Goal: Transaction & Acquisition: Subscribe to service/newsletter

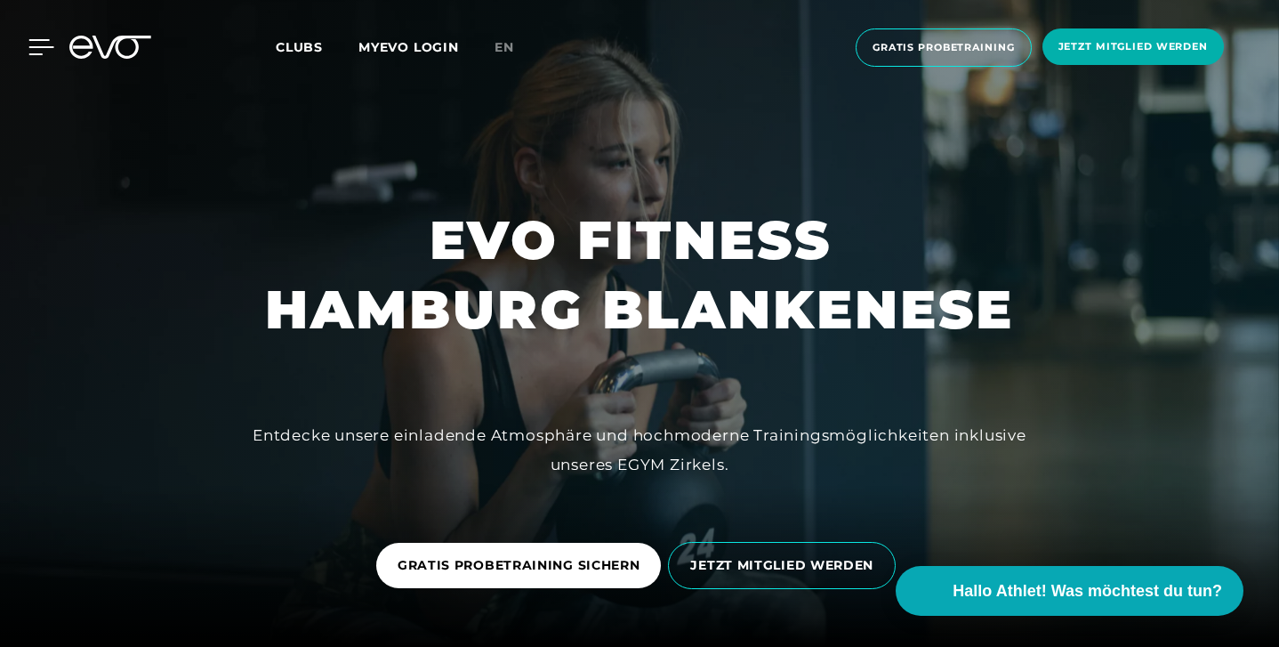
click at [37, 49] on icon at bounding box center [41, 47] width 26 height 16
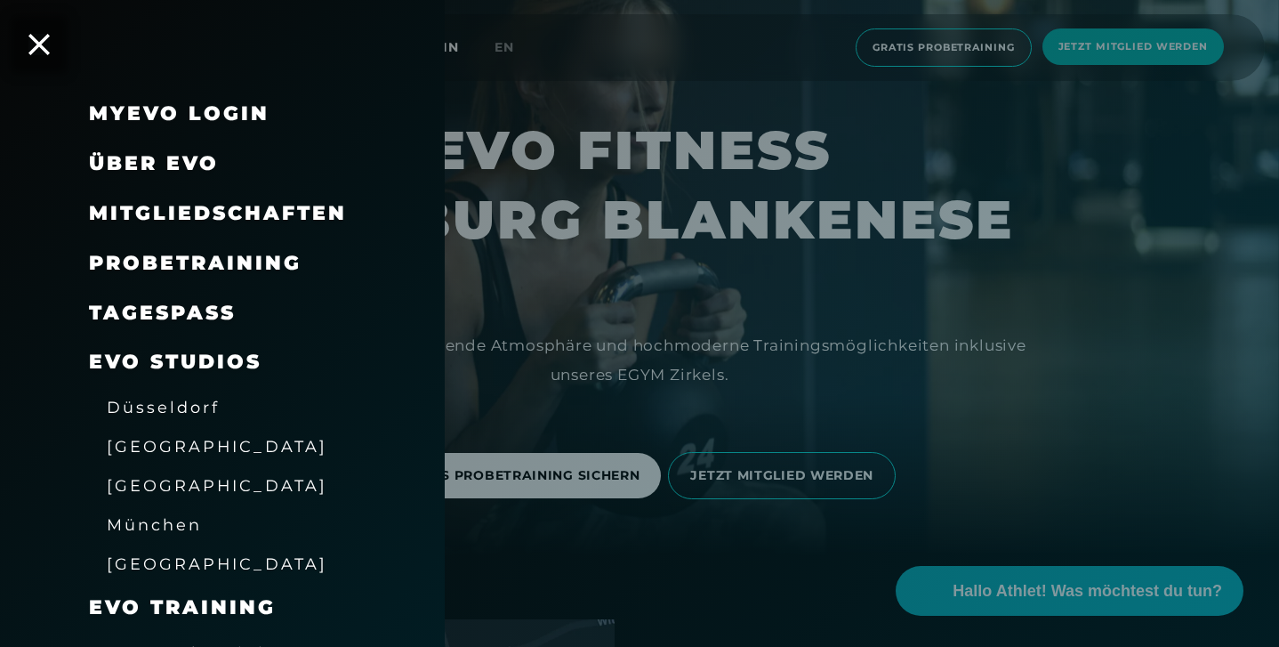
click at [160, 159] on span "Über EVO" at bounding box center [154, 163] width 130 height 24
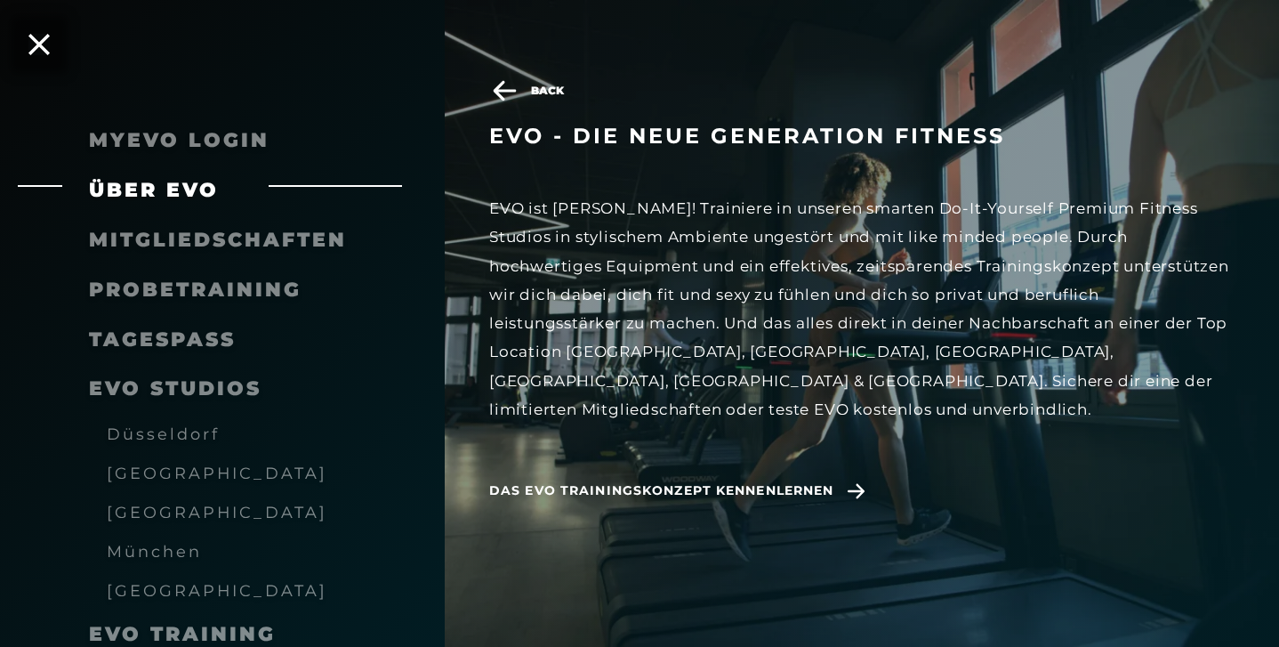
click at [184, 242] on span "Mitgliedschaften" at bounding box center [218, 240] width 258 height 24
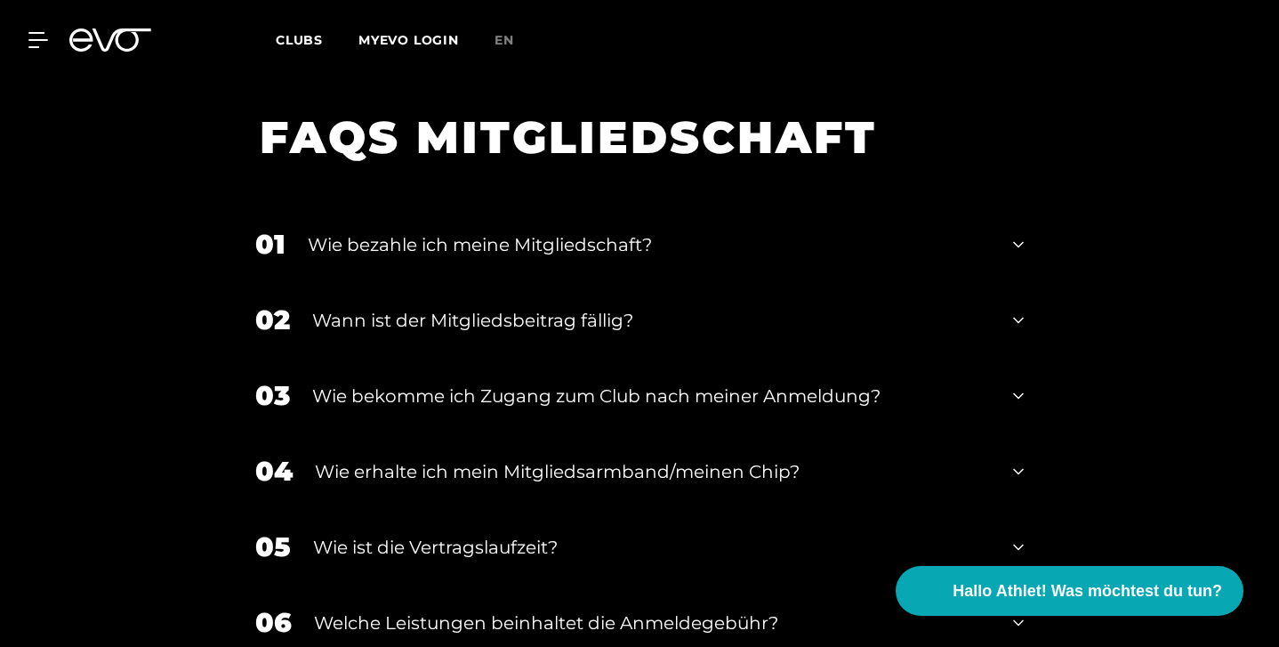
scroll to position [2027, 0]
click at [1019, 237] on icon at bounding box center [1018, 243] width 11 height 21
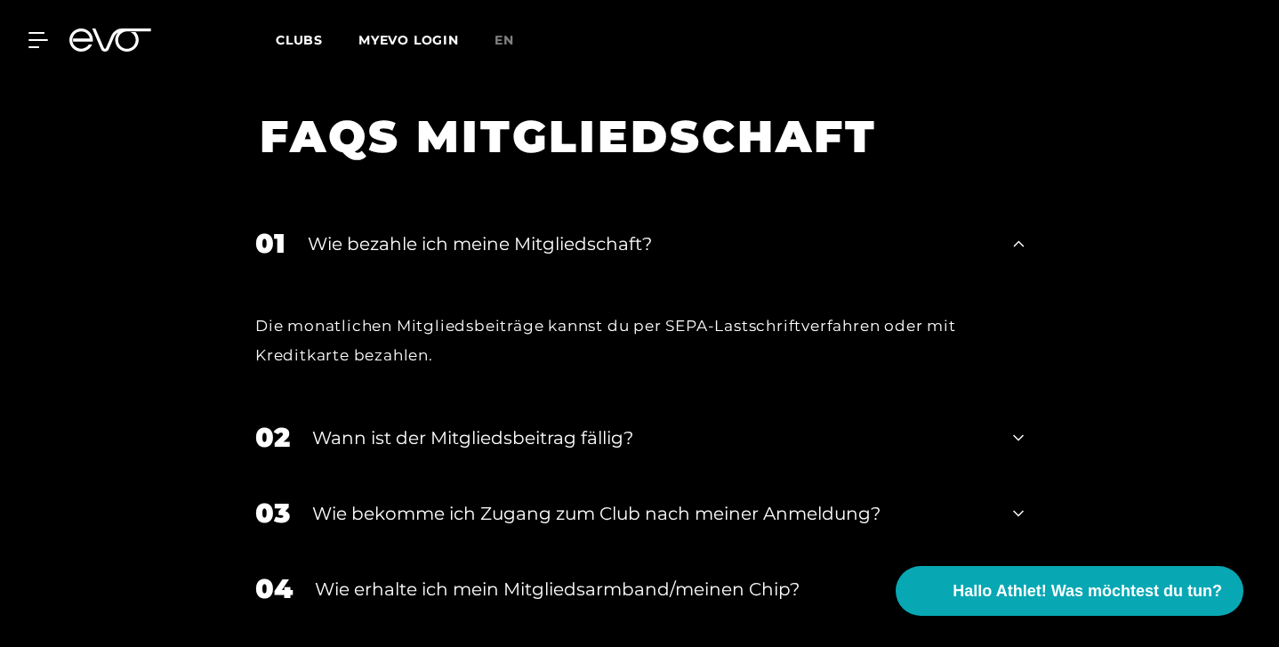
click at [1016, 436] on icon at bounding box center [1018, 437] width 11 height 6
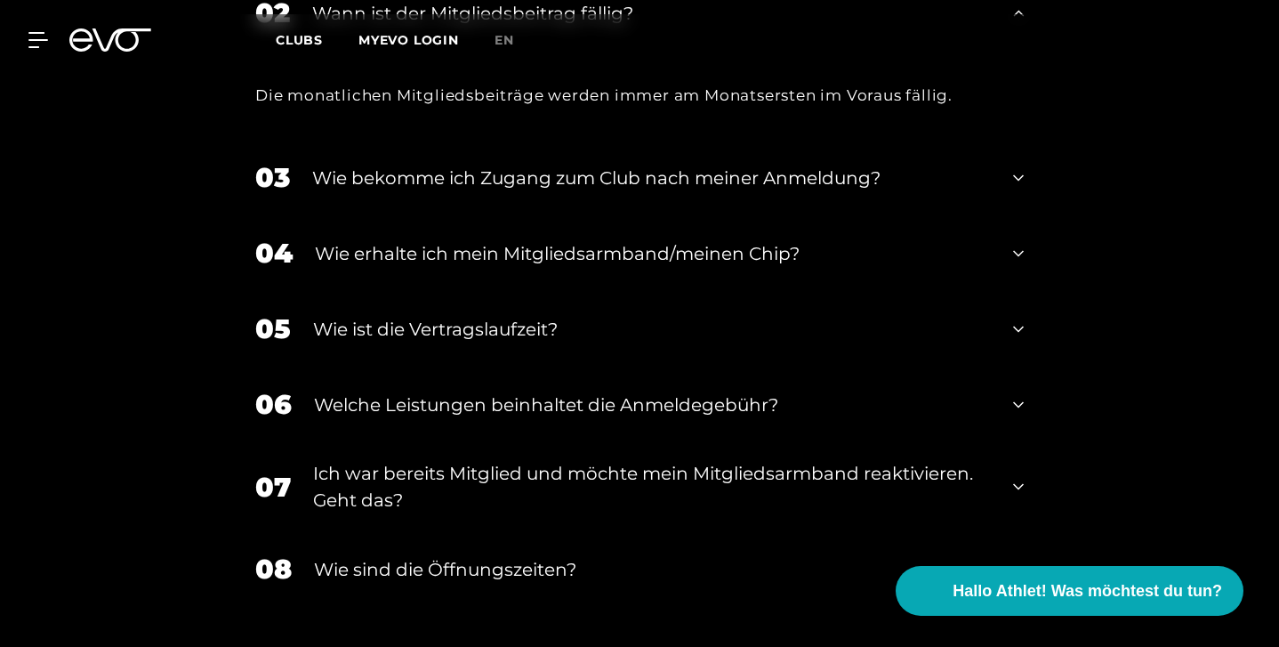
scroll to position [2455, 0]
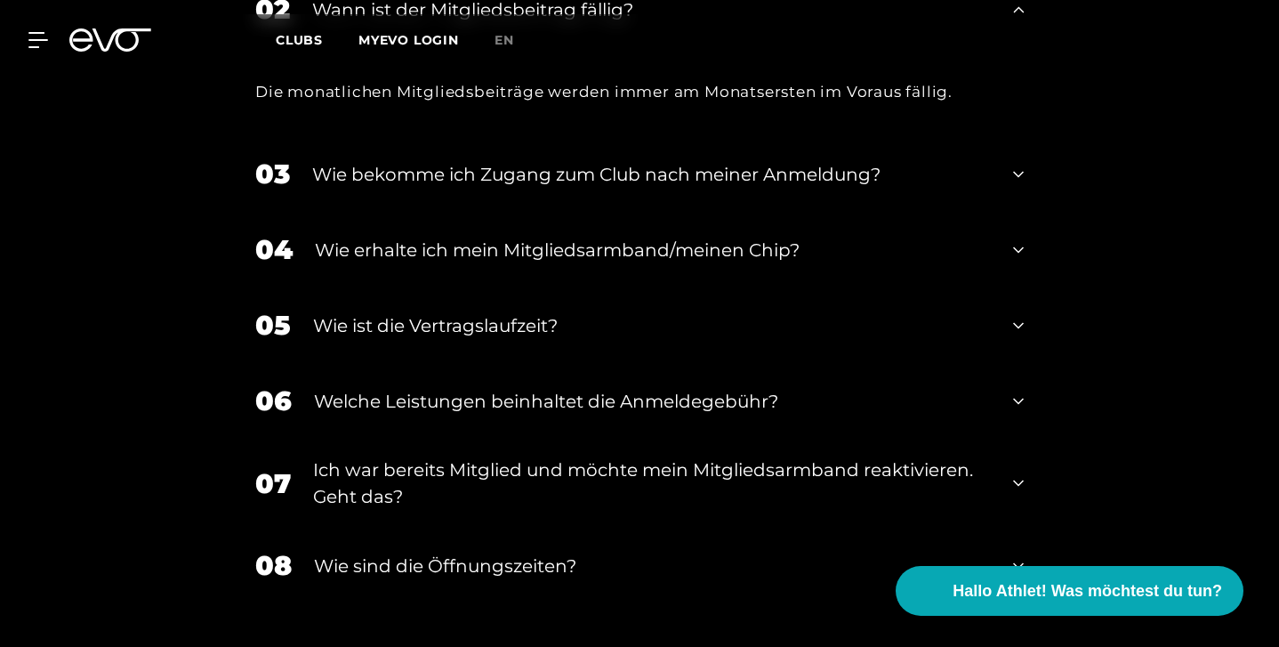
click at [1018, 322] on icon at bounding box center [1018, 325] width 11 height 21
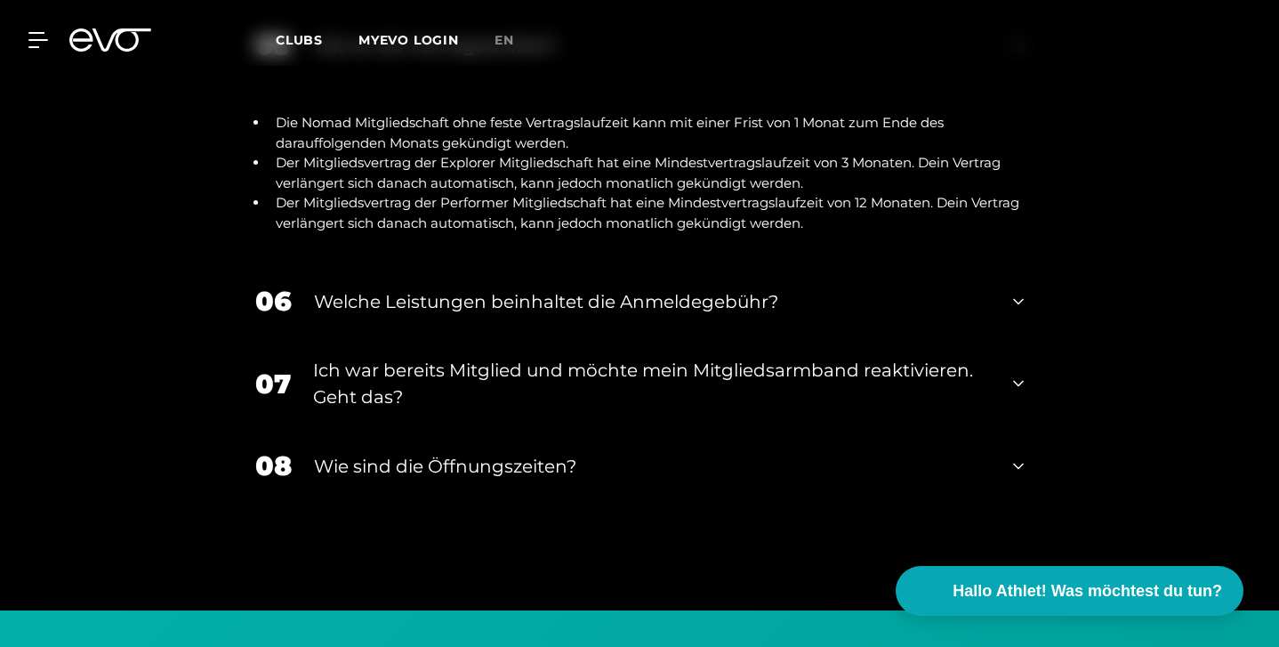
scroll to position [2740, 0]
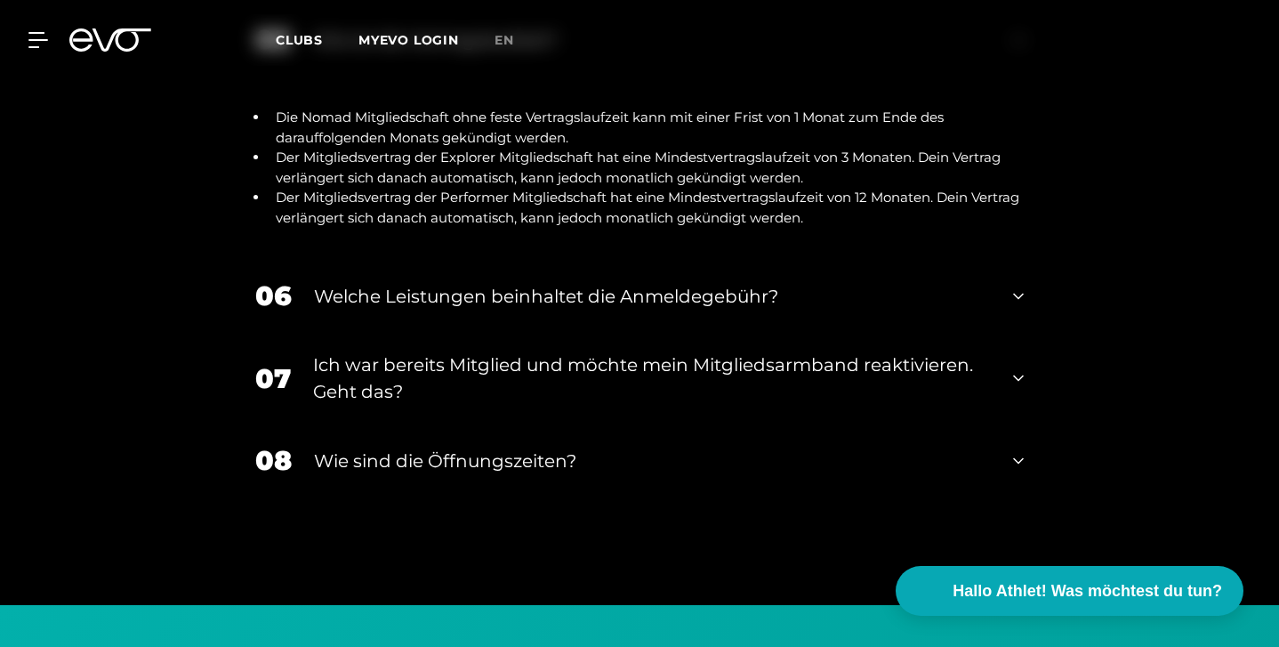
click at [1019, 285] on icon at bounding box center [1018, 295] width 11 height 21
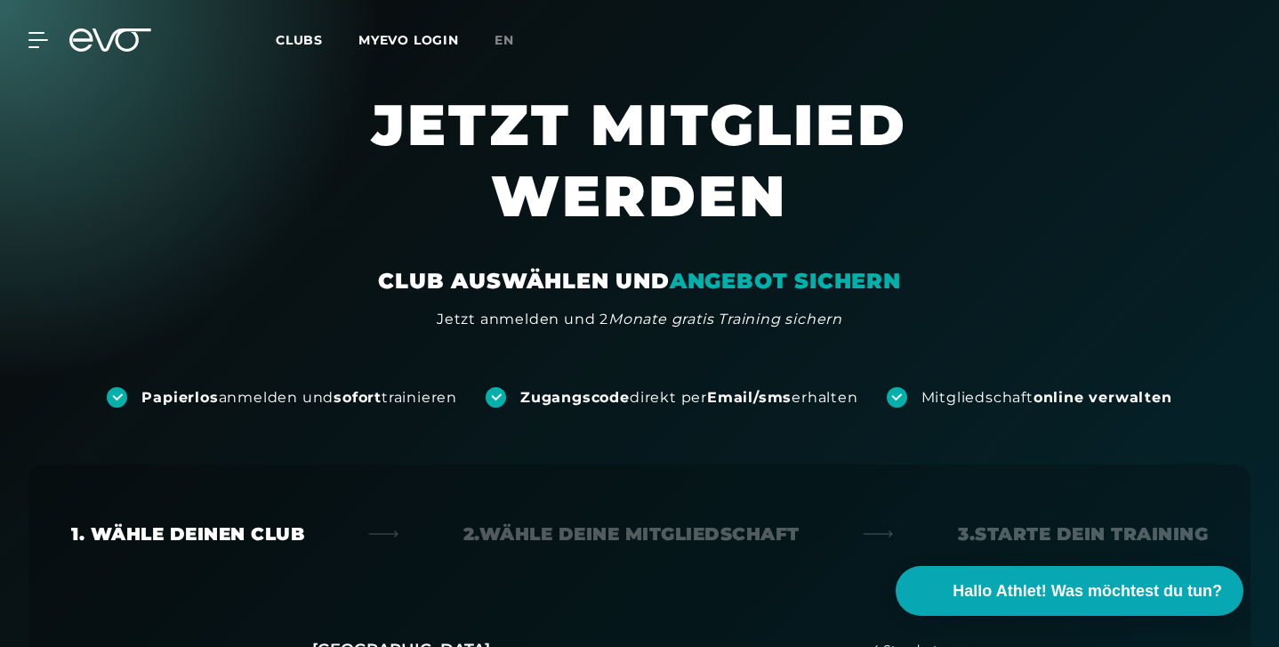
scroll to position [0, 0]
click at [40, 38] on icon at bounding box center [41, 40] width 26 height 16
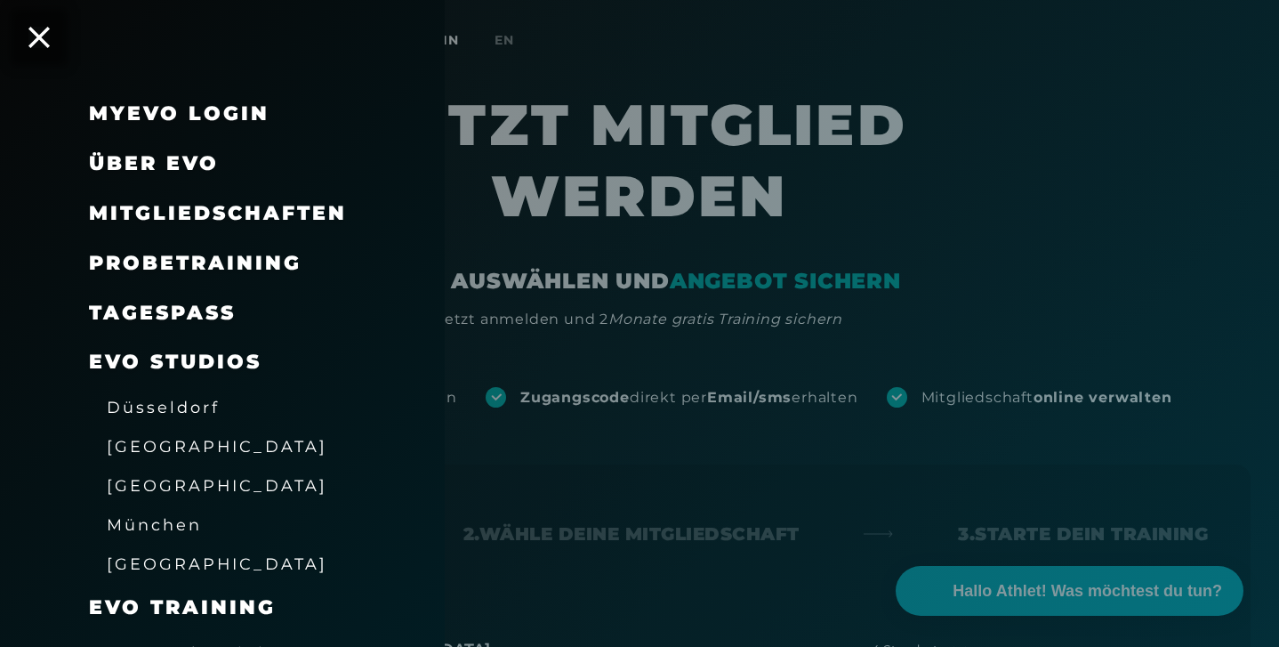
click at [170, 477] on span "[GEOGRAPHIC_DATA]" at bounding box center [217, 485] width 221 height 19
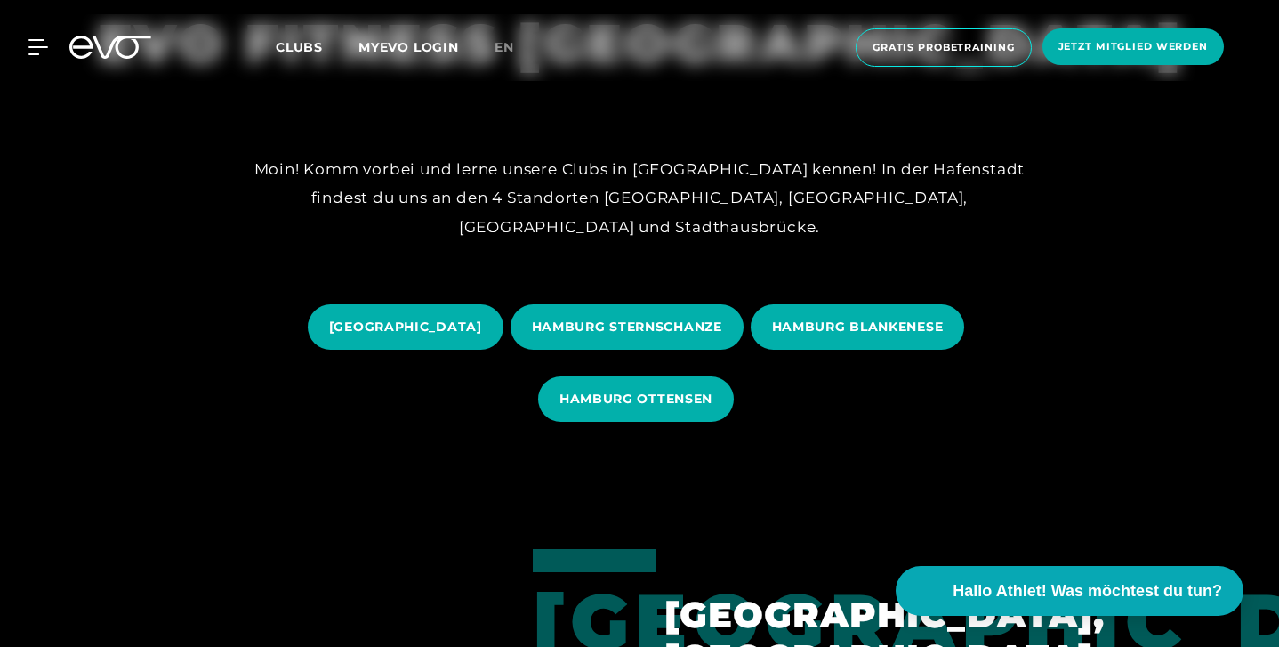
scroll to position [199, 0]
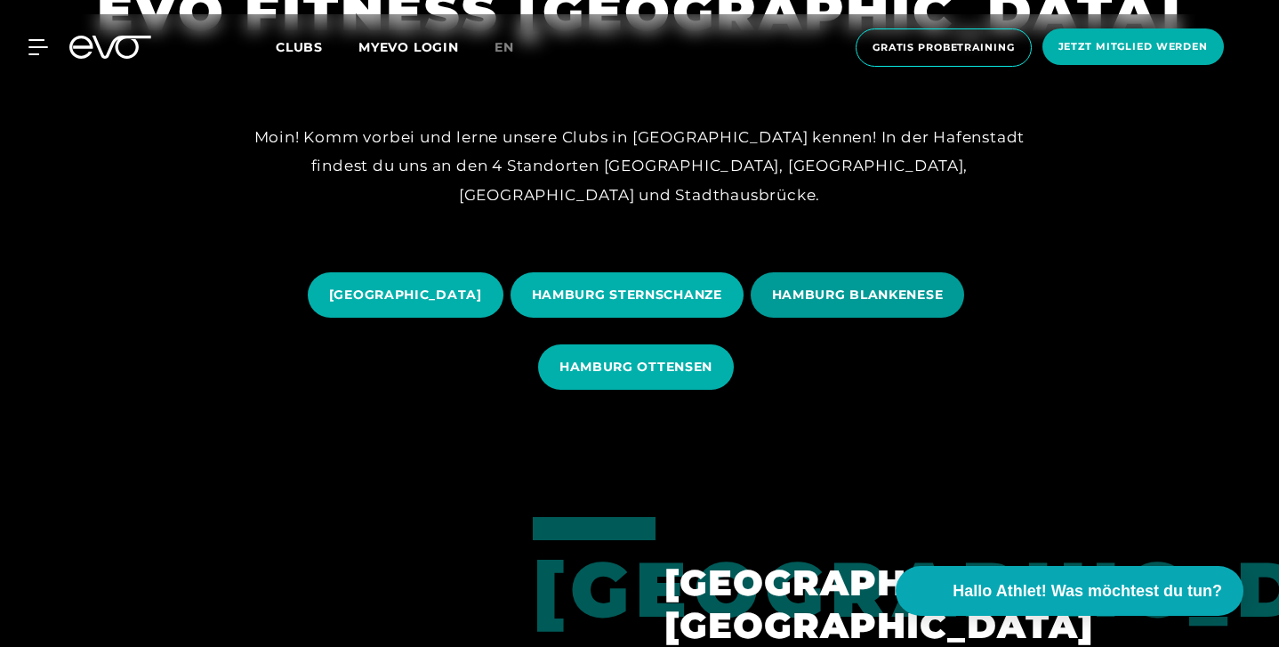
click at [941, 290] on span "HAMBURG BLANKENESE" at bounding box center [858, 294] width 172 height 19
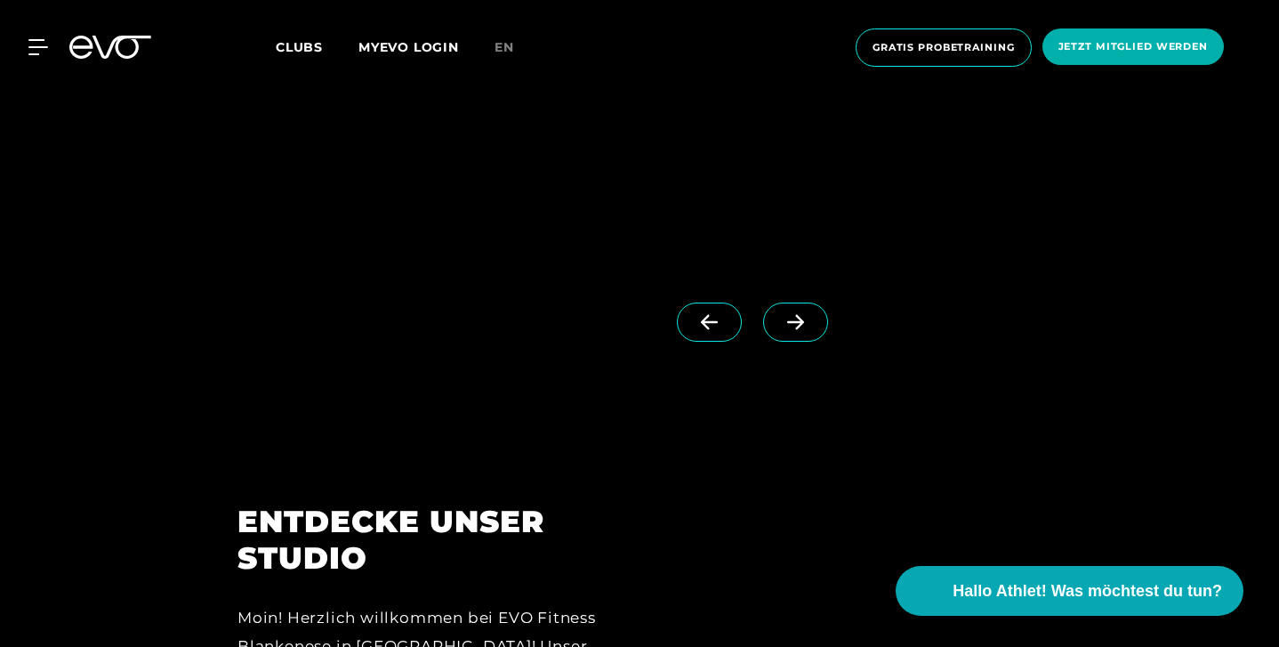
scroll to position [1594, 0]
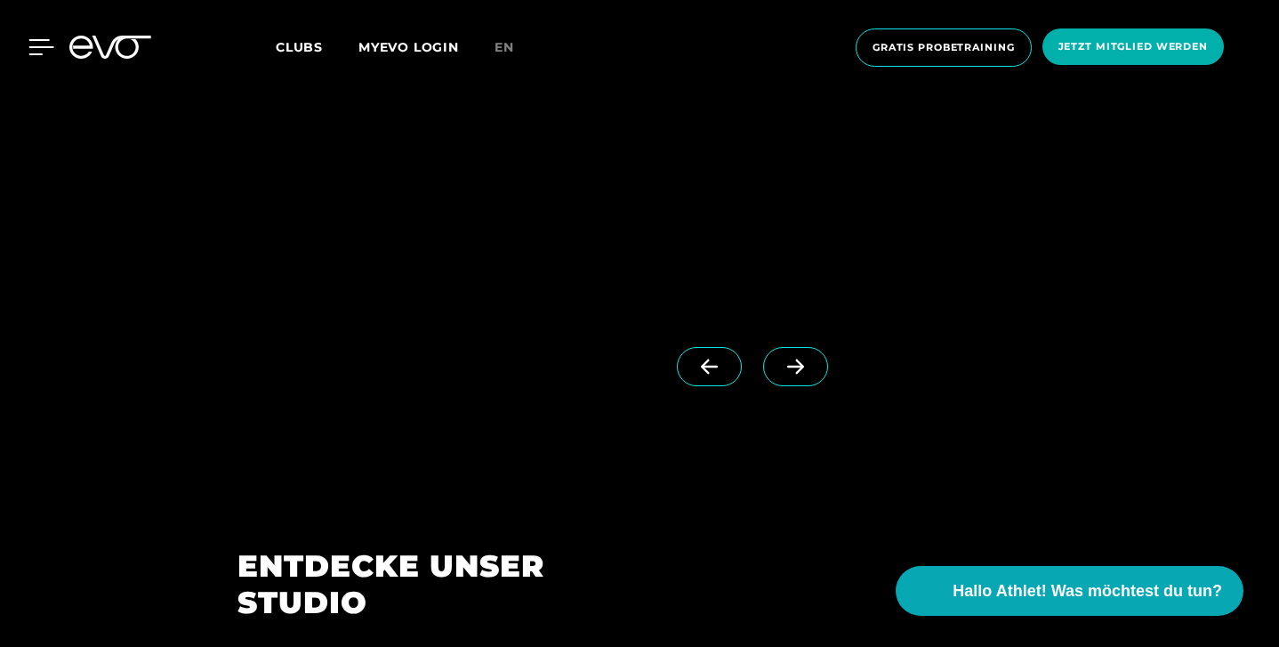
click at [32, 46] on icon at bounding box center [41, 47] width 25 height 14
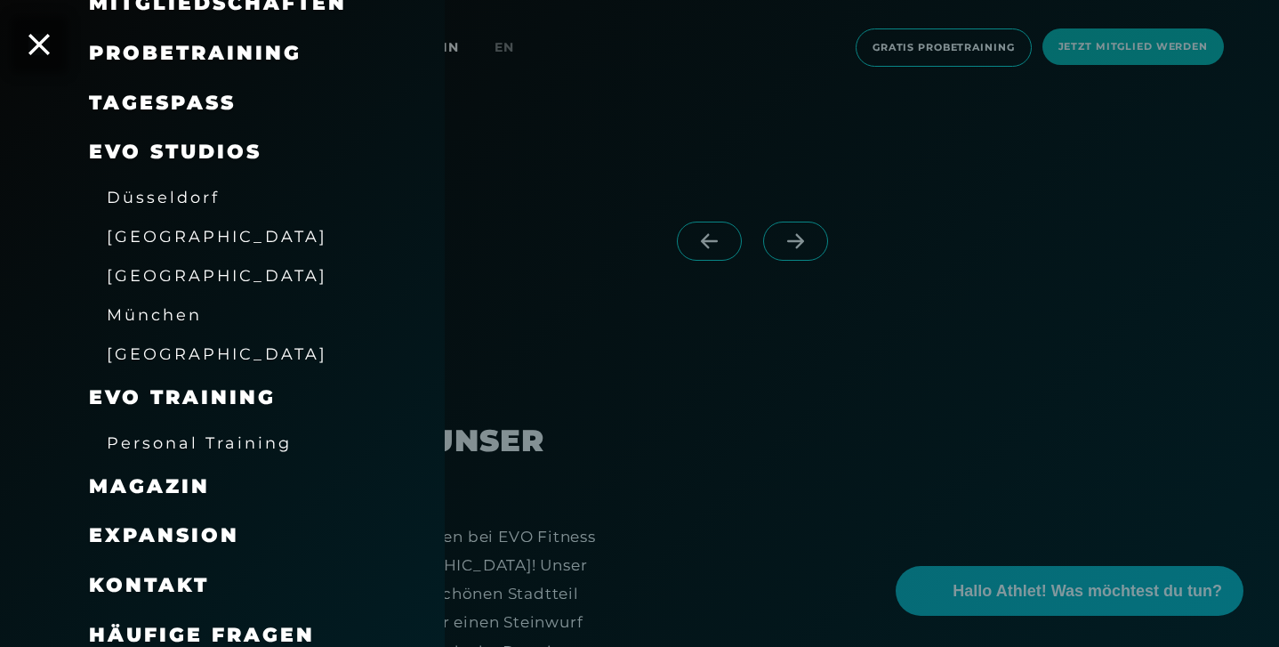
scroll to position [1741, 0]
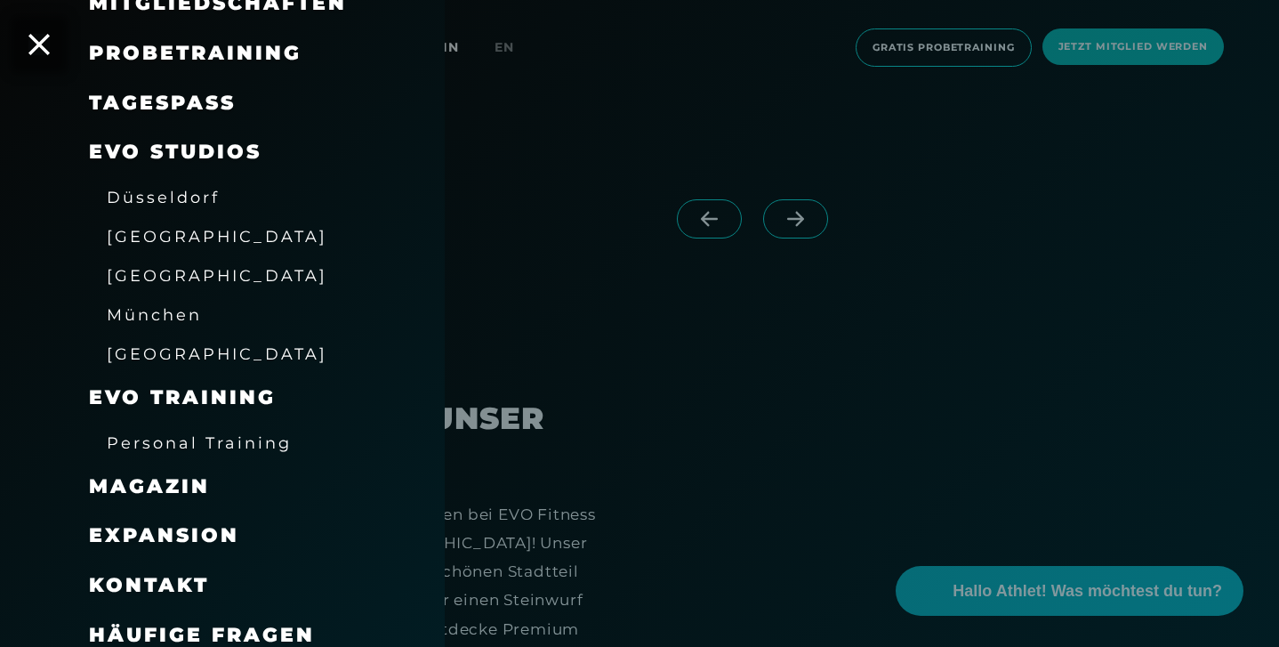
click at [150, 623] on span "Häufige Fragen" at bounding box center [202, 635] width 226 height 24
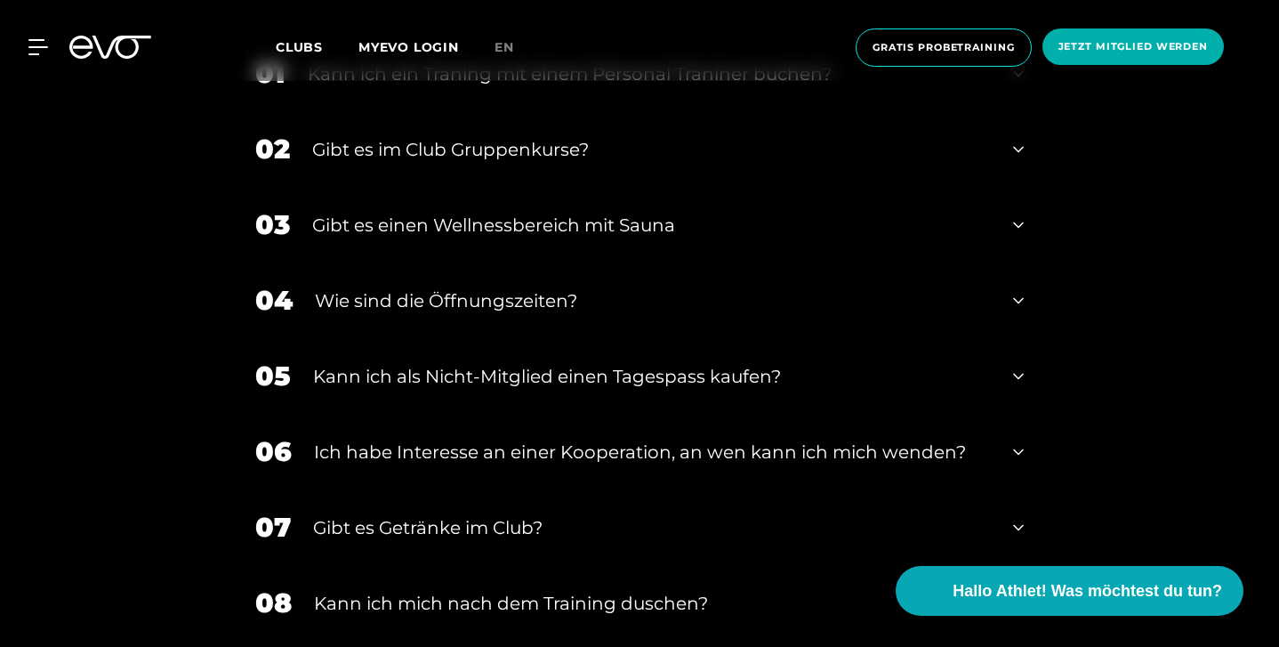
scroll to position [2774, 0]
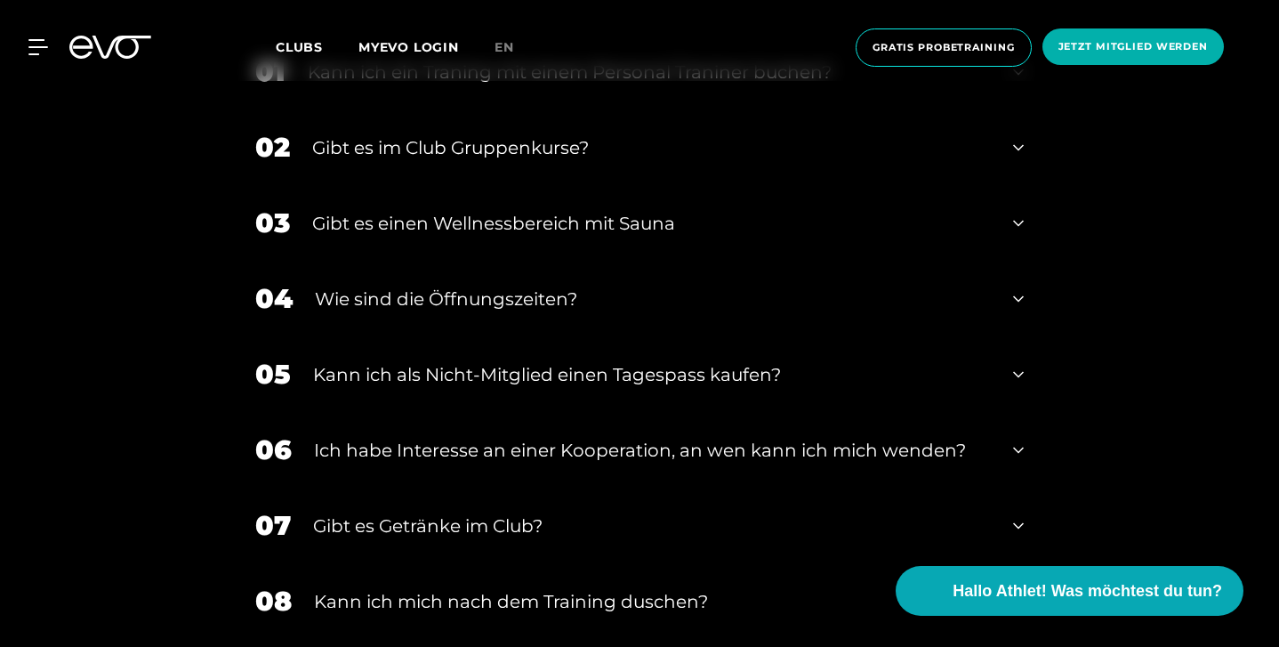
click at [1017, 221] on icon at bounding box center [1018, 223] width 11 height 21
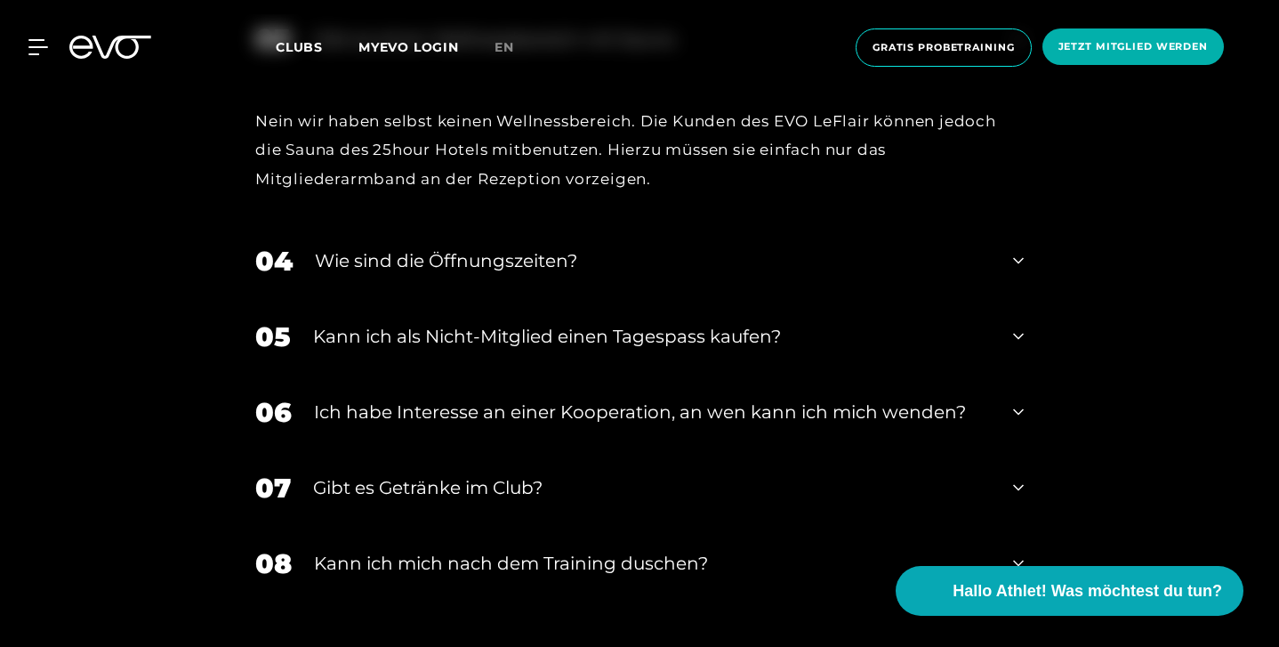
scroll to position [2965, 0]
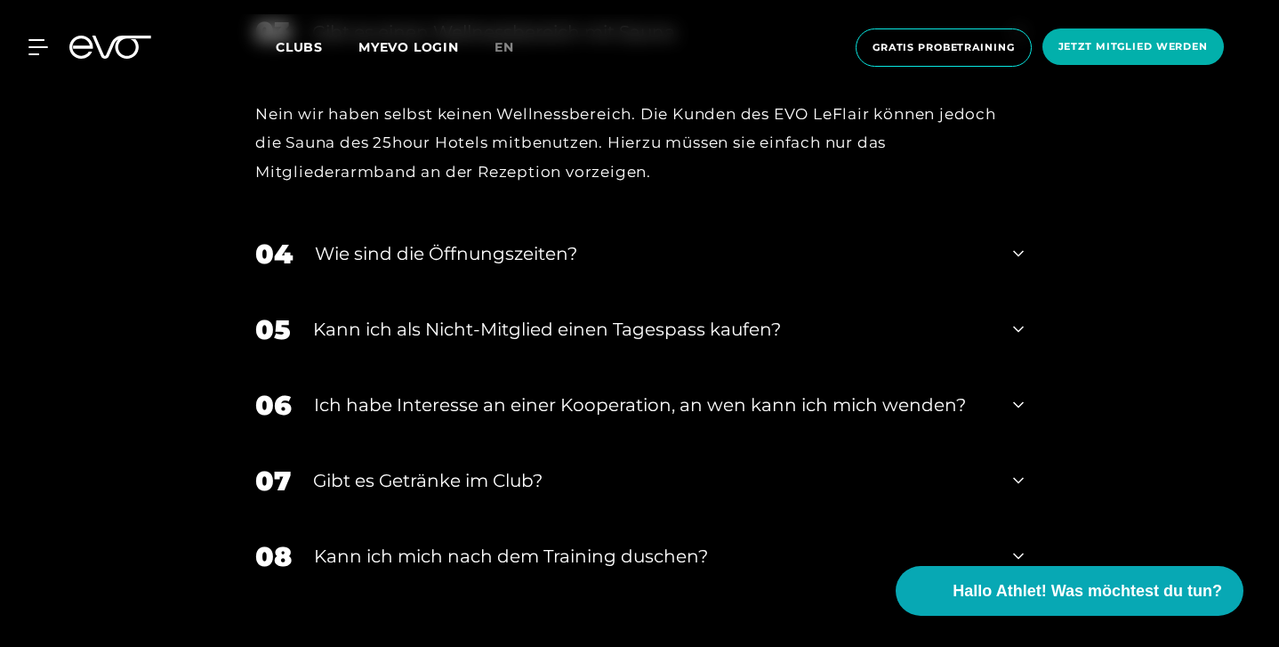
click at [1018, 321] on icon at bounding box center [1018, 328] width 11 height 21
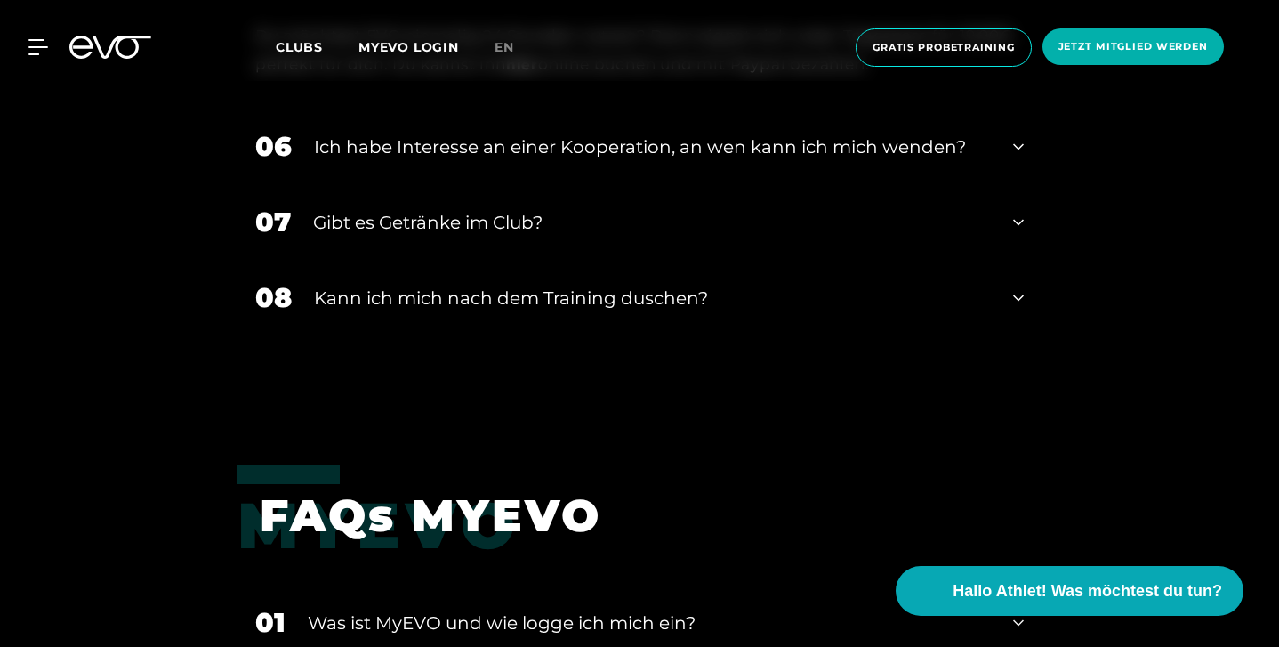
scroll to position [3343, 0]
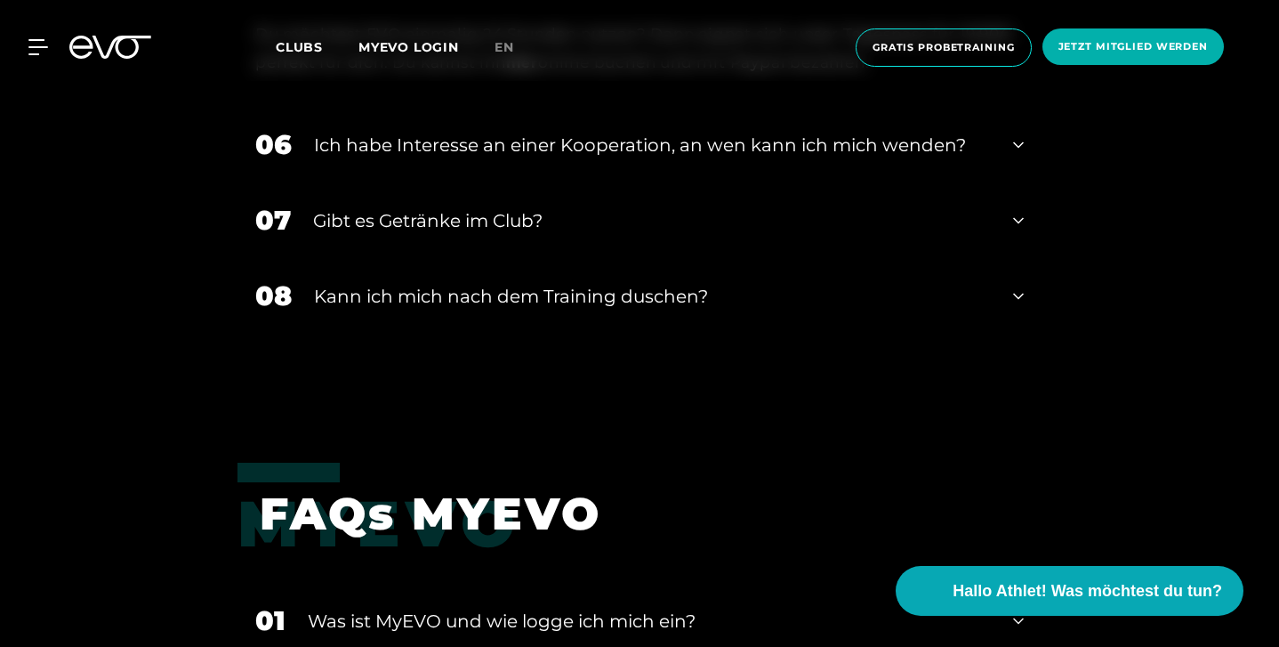
click at [1022, 215] on icon at bounding box center [1018, 220] width 11 height 21
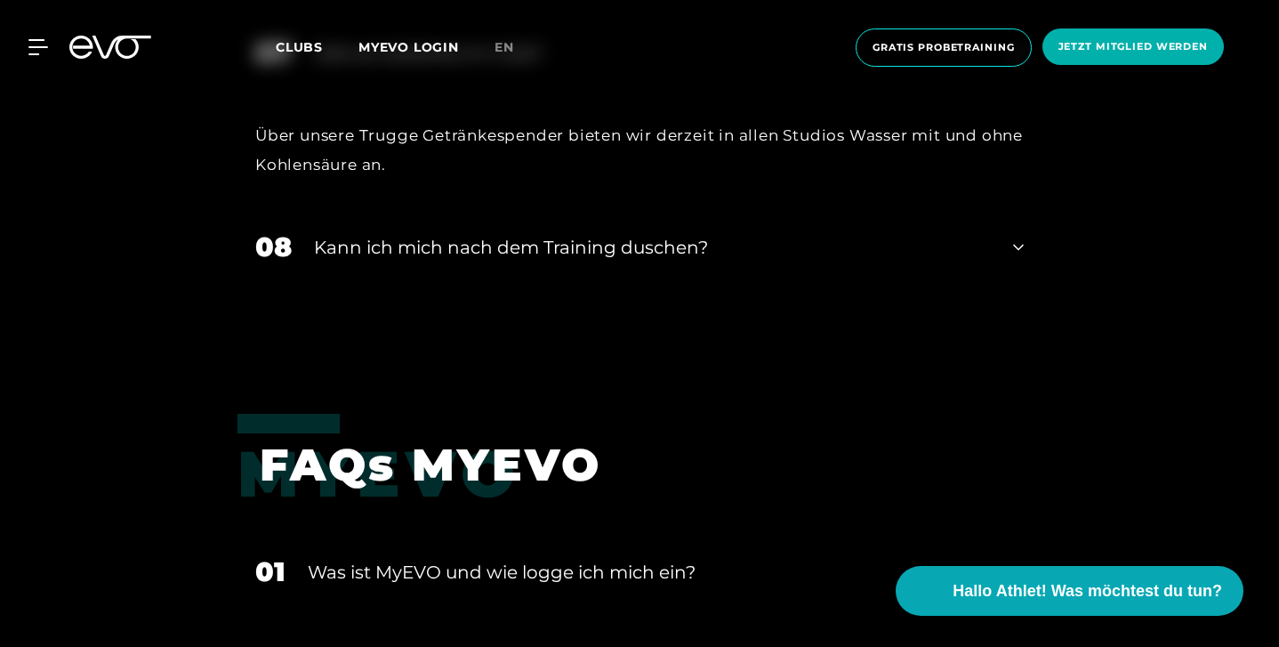
scroll to position [3516, 0]
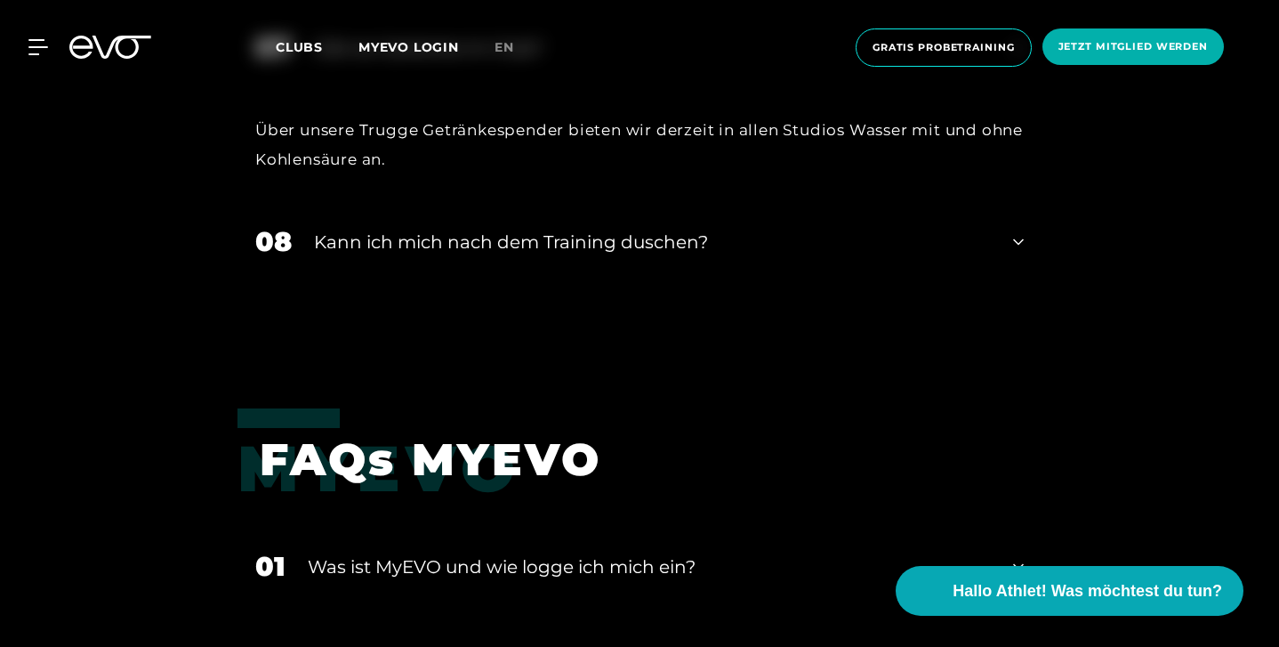
click at [1018, 239] on icon at bounding box center [1018, 241] width 11 height 21
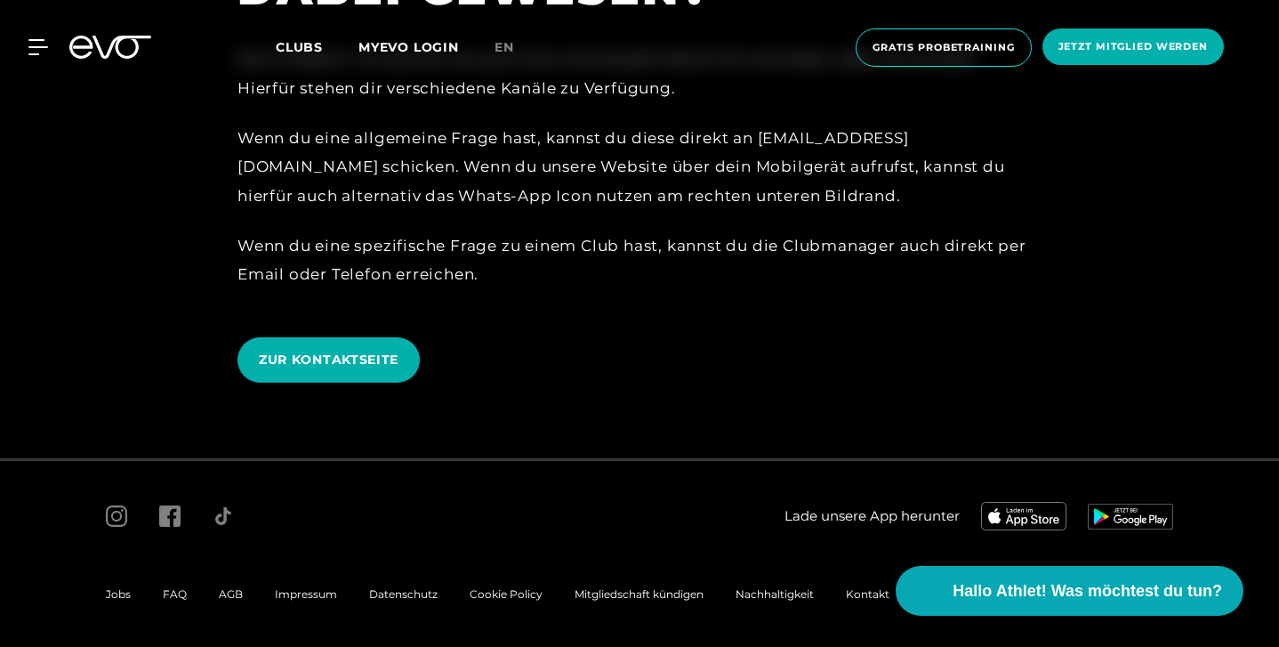
scroll to position [4474, 0]
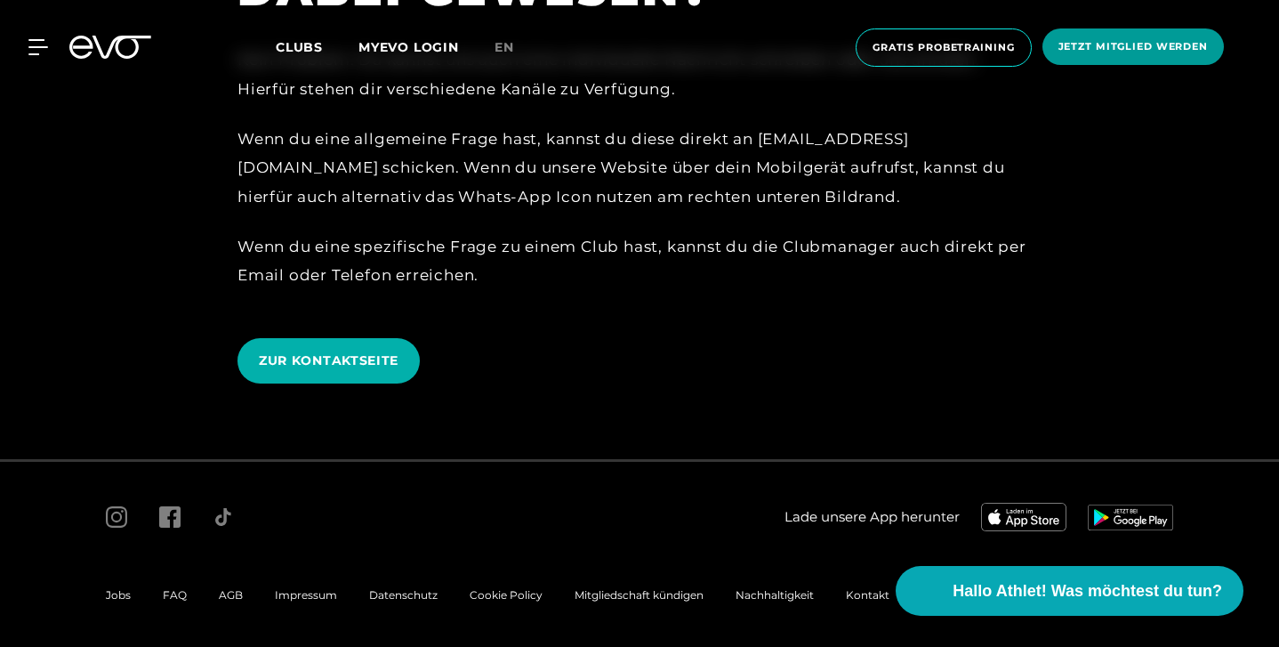
click at [1122, 42] on span "Jetzt Mitglied werden" at bounding box center [1132, 46] width 149 height 15
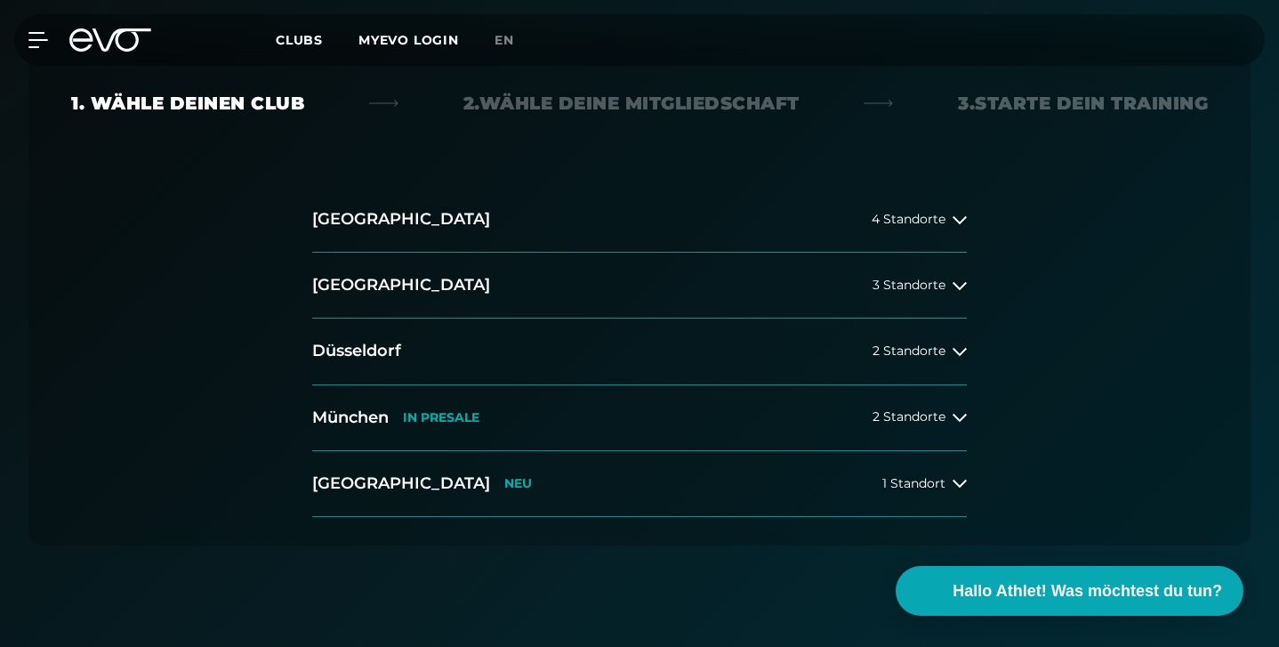
scroll to position [430, 0]
click at [958, 219] on icon at bounding box center [960, 220] width 14 height 14
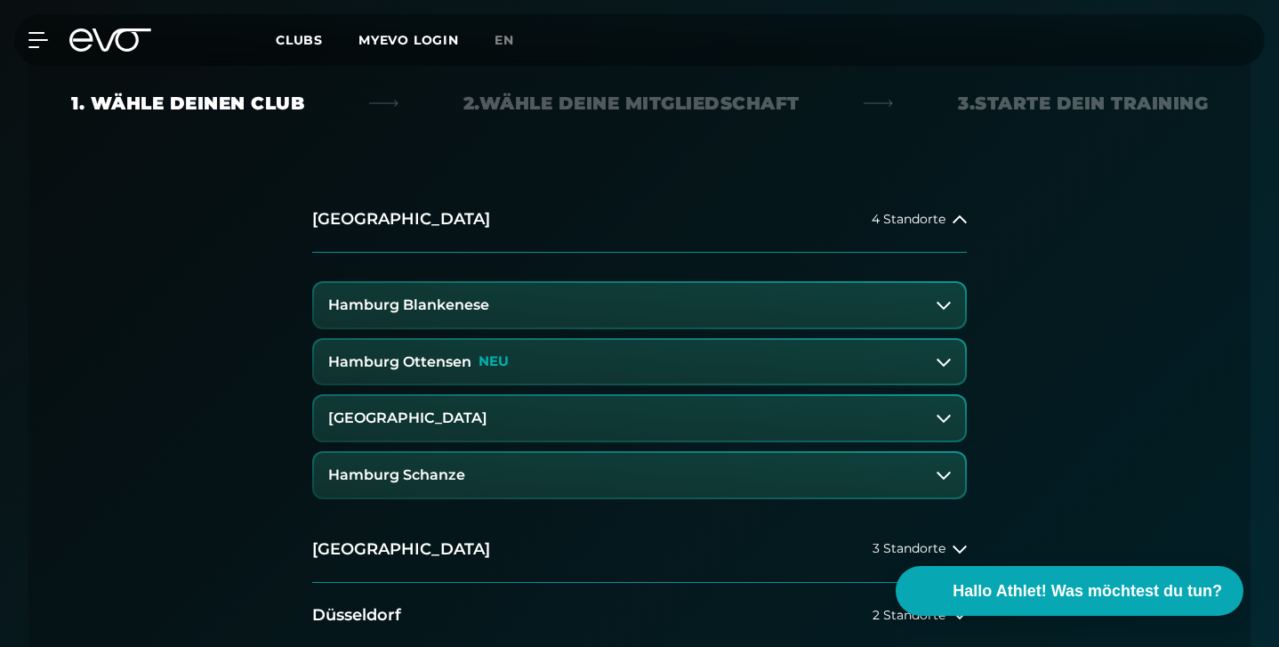
click at [873, 306] on button "Hamburg Blankenese" at bounding box center [639, 305] width 651 height 44
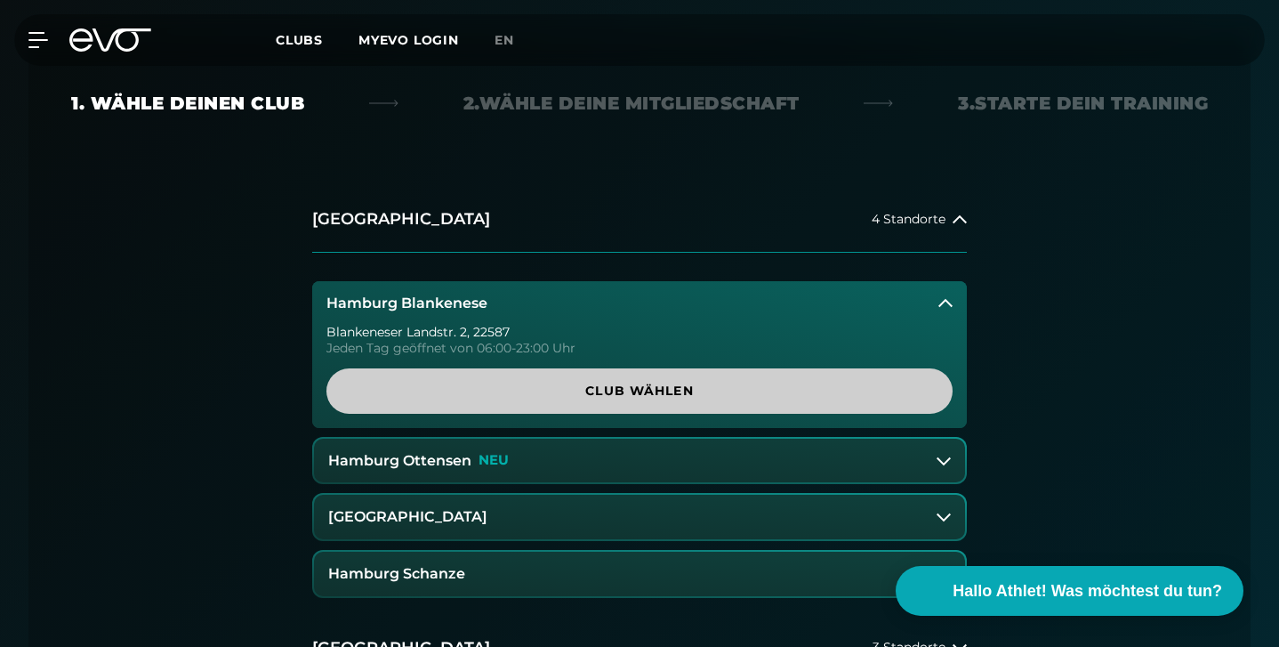
click at [760, 392] on span "Club wählen" at bounding box center [639, 391] width 583 height 19
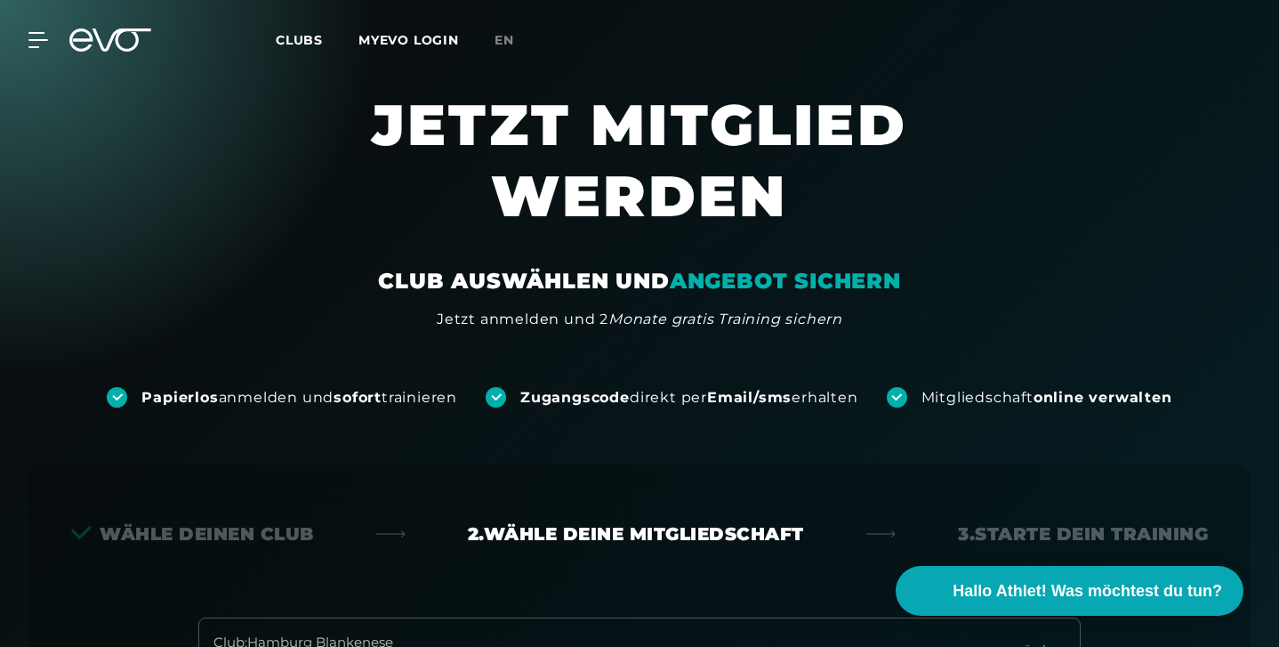
scroll to position [0, 0]
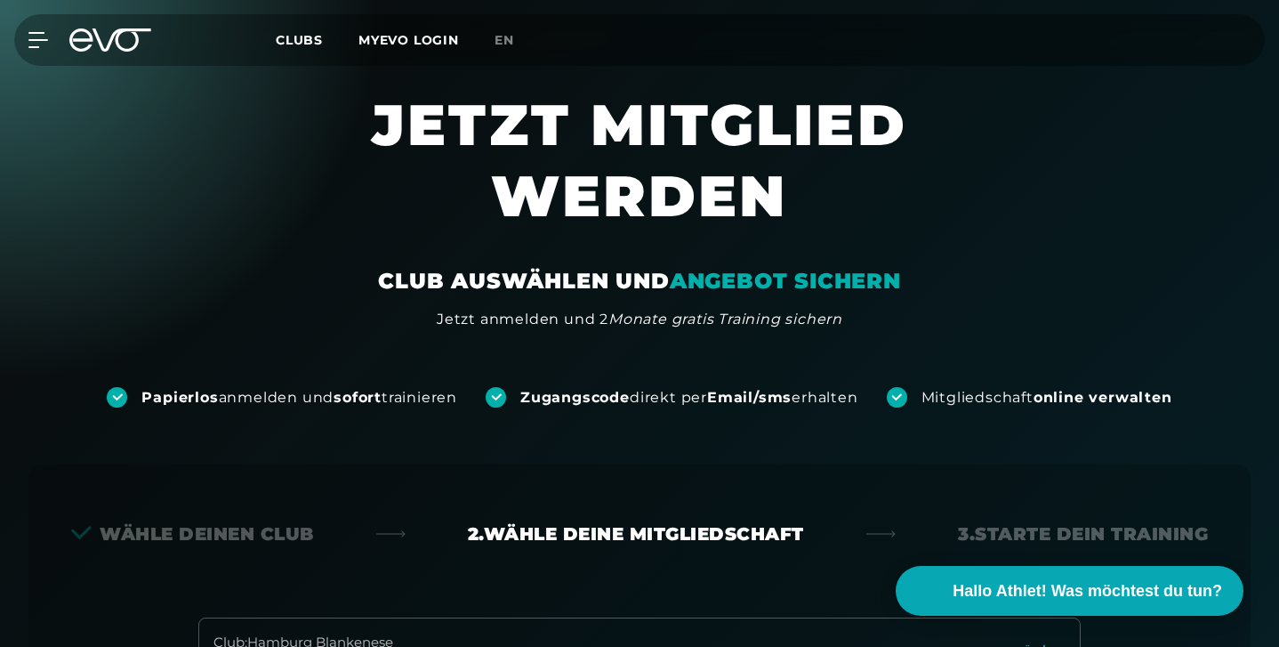
scroll to position [464, 0]
